Goal: Information Seeking & Learning: Learn about a topic

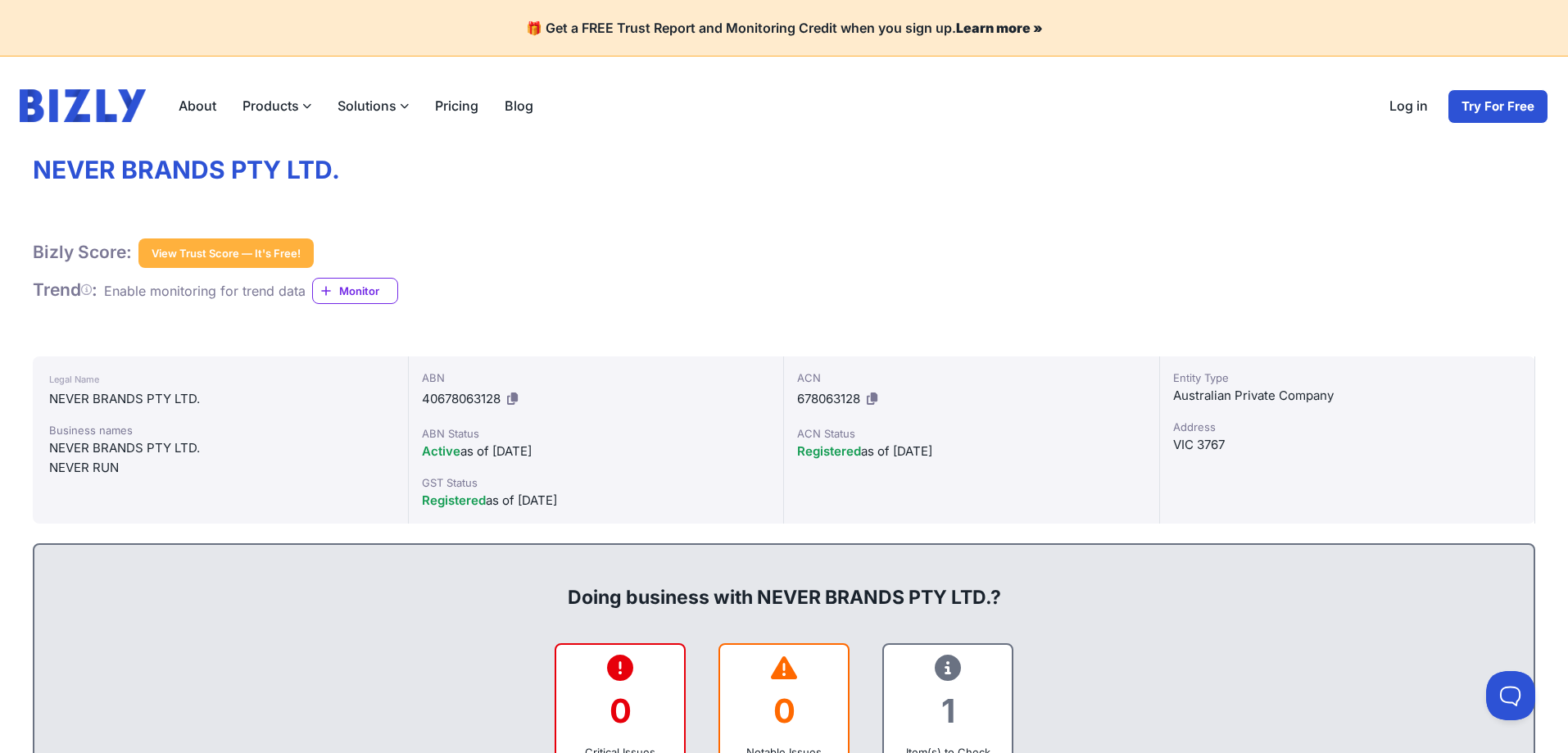
click at [290, 104] on label "Products" at bounding box center [277, 105] width 95 height 33
click at [0, 0] on input "Products" at bounding box center [0, 0] width 0 height 0
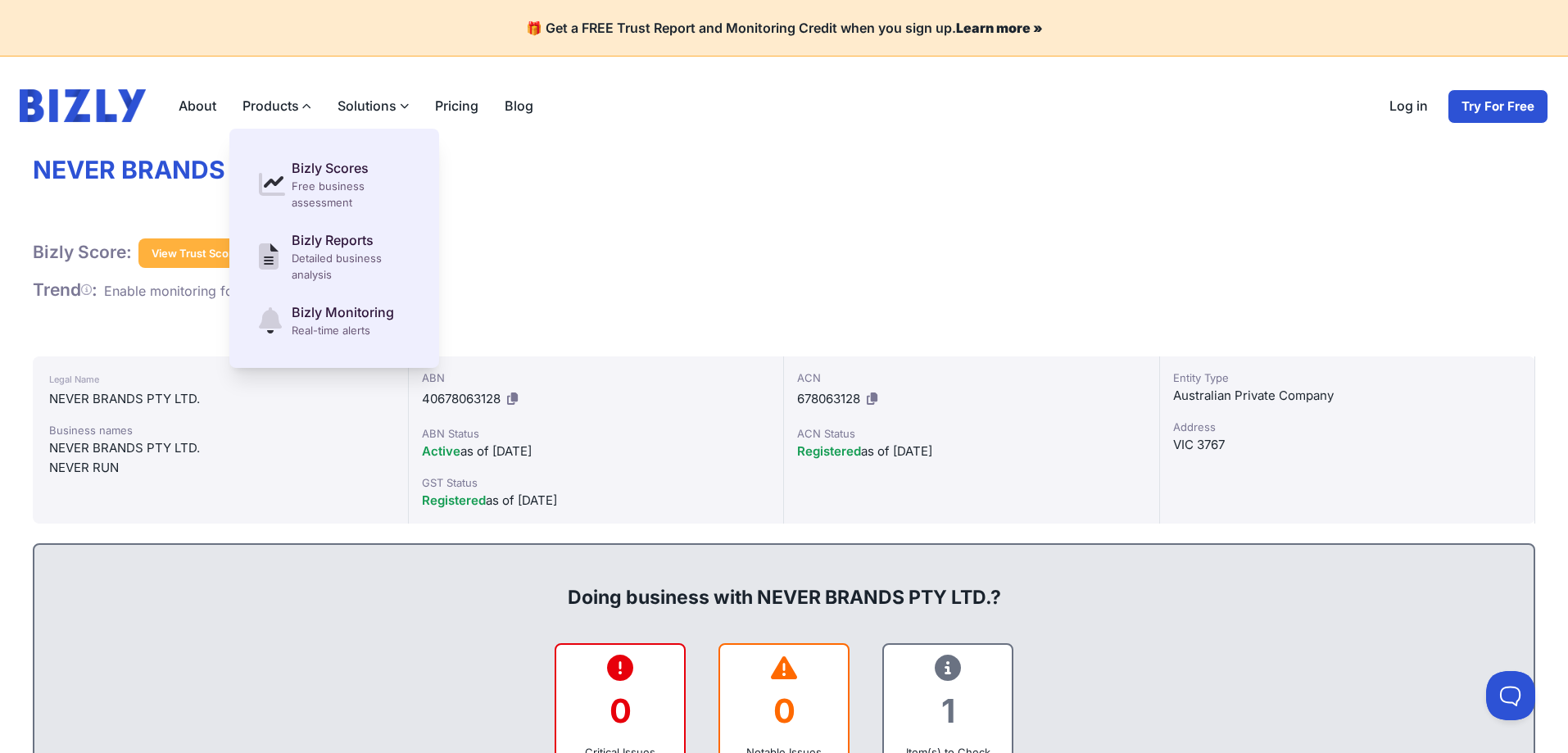
click at [267, 104] on label "Products" at bounding box center [277, 105] width 95 height 33
click at [0, 0] on input "Products" at bounding box center [0, 0] width 0 height 0
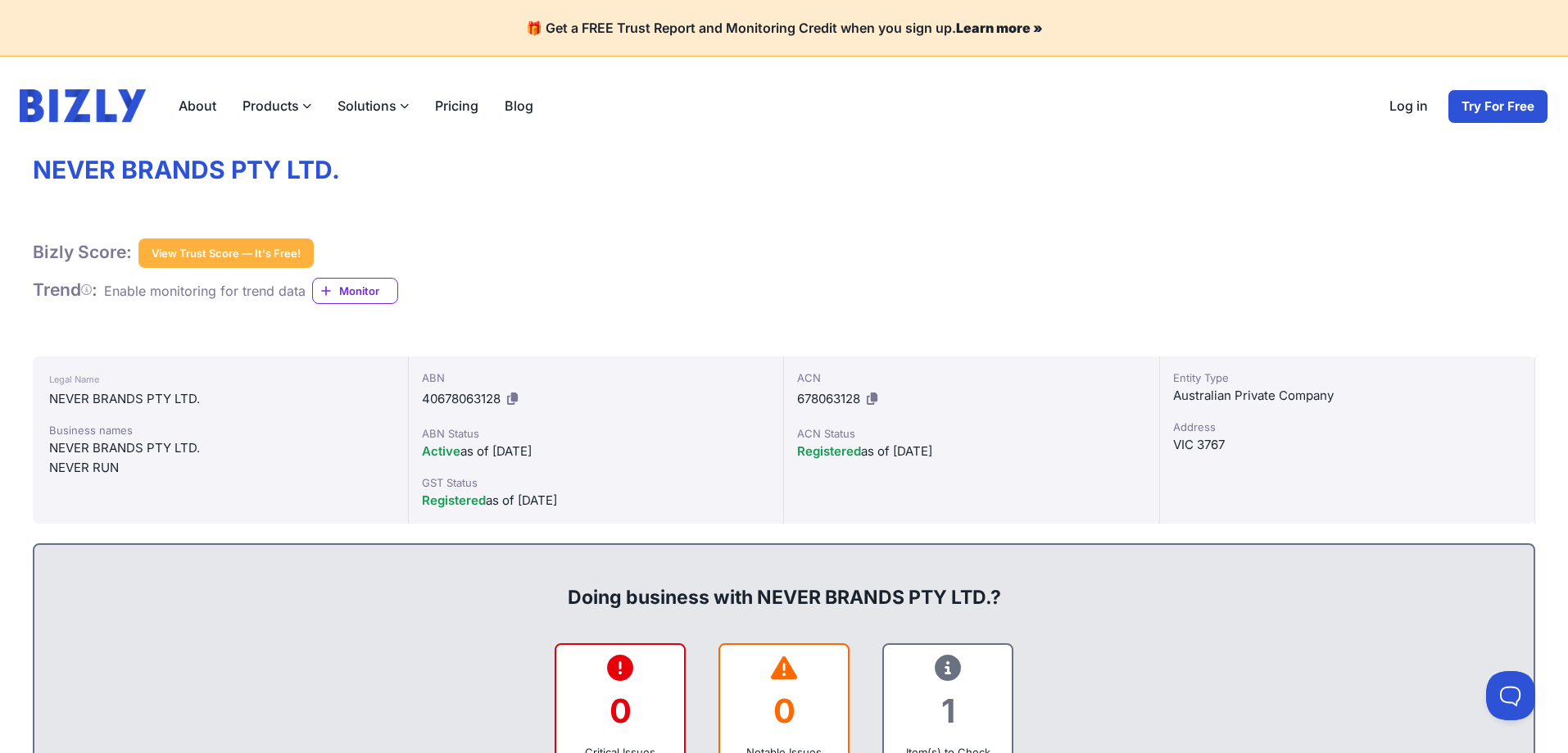
click at [267, 95] on label "Products" at bounding box center [277, 105] width 95 height 33
click at [0, 0] on input "Products" at bounding box center [0, 0] width 0 height 0
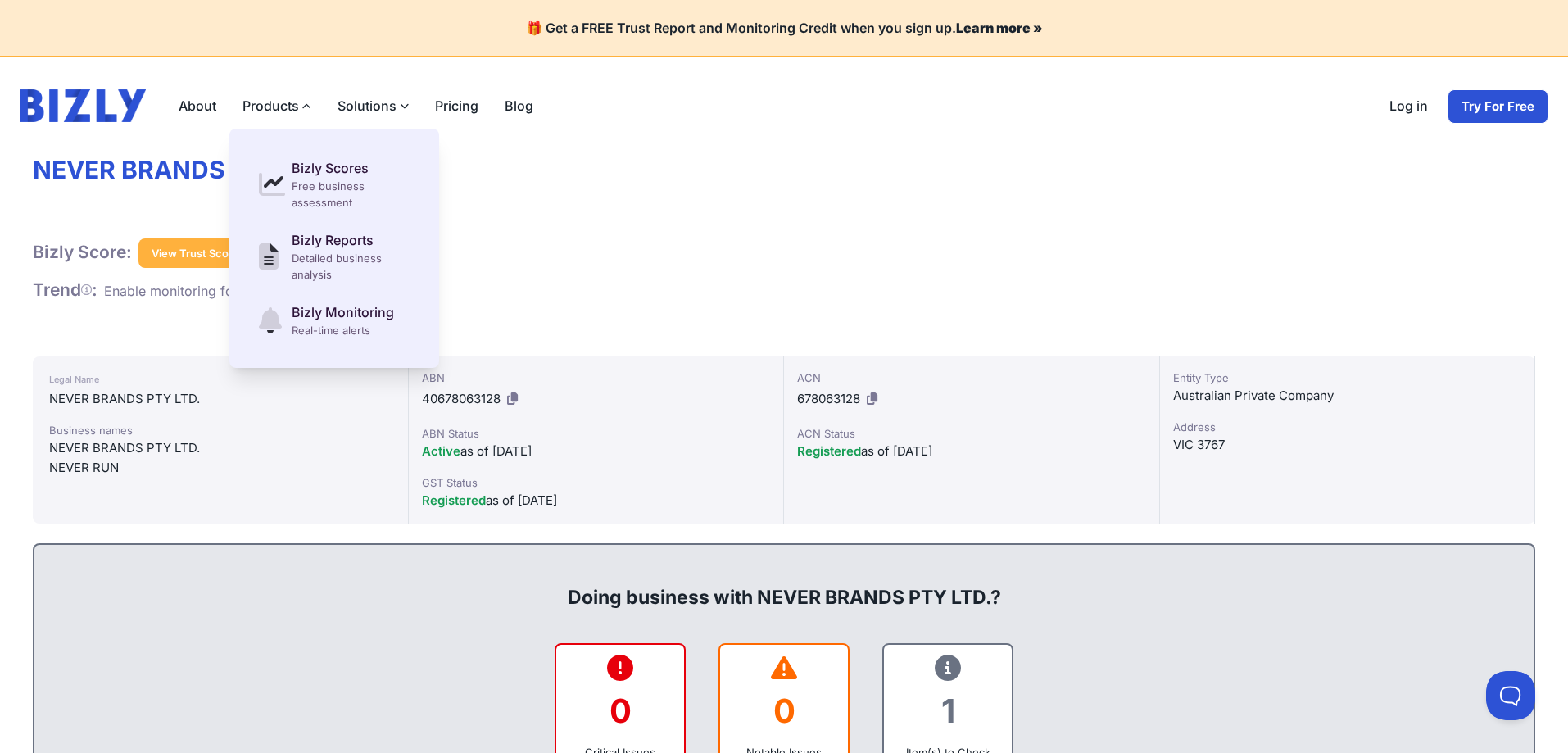
click at [304, 106] on icon at bounding box center [307, 106] width 9 height 9
click at [0, 0] on input "Products" at bounding box center [0, 0] width 0 height 0
